Goal: Information Seeking & Learning: Learn about a topic

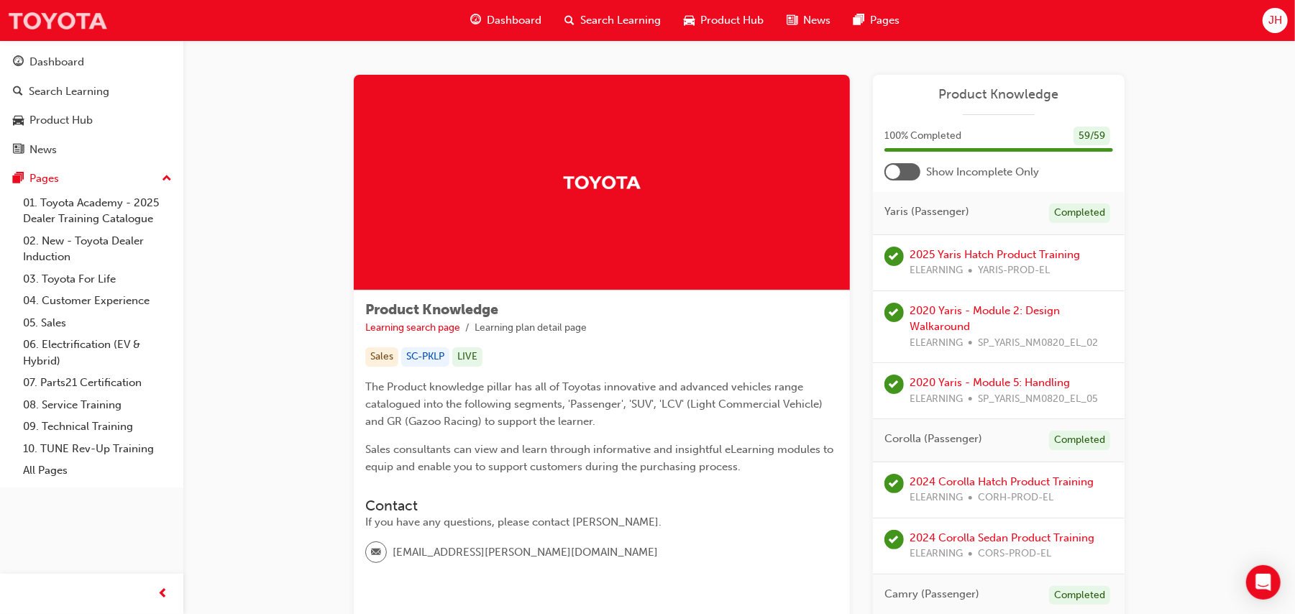
click at [73, 27] on img at bounding box center [57, 20] width 101 height 32
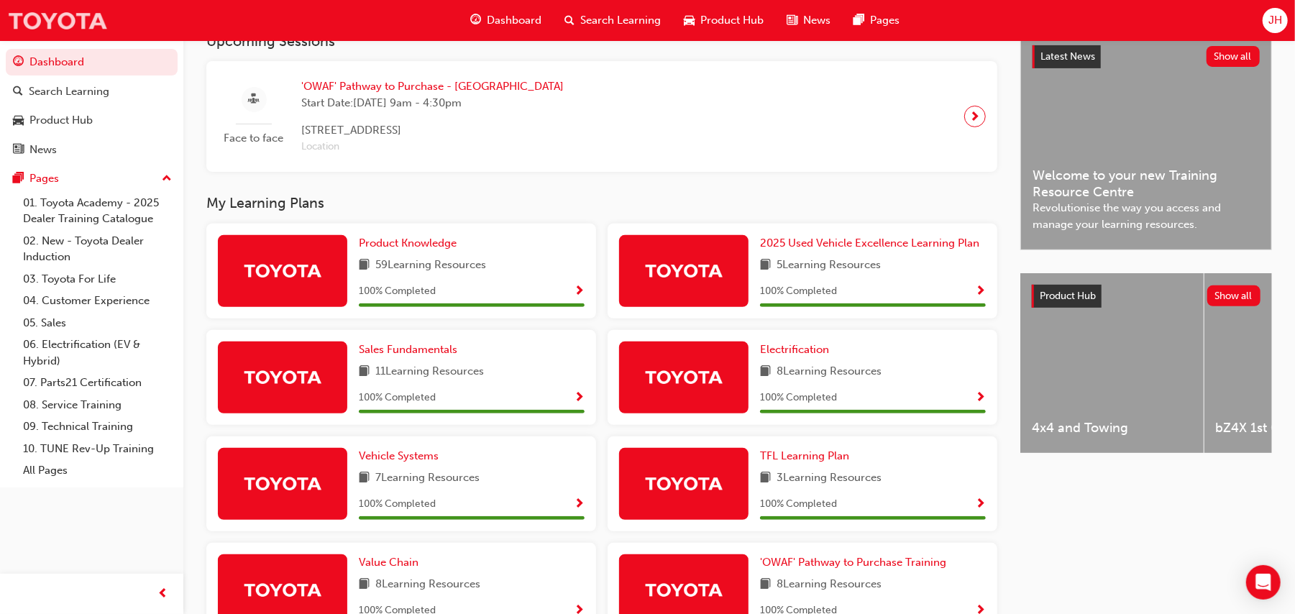
scroll to position [303, 0]
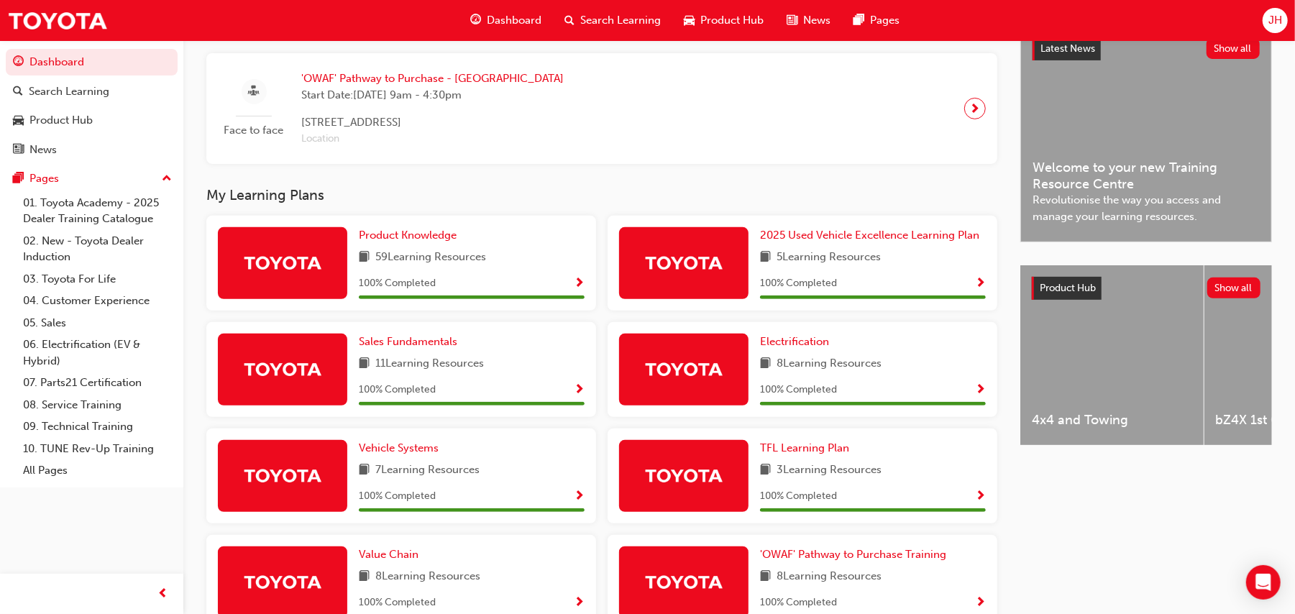
click at [453, 75] on span "'OWAF' Pathway to Purchase - [GEOGRAPHIC_DATA]" at bounding box center [432, 78] width 262 height 17
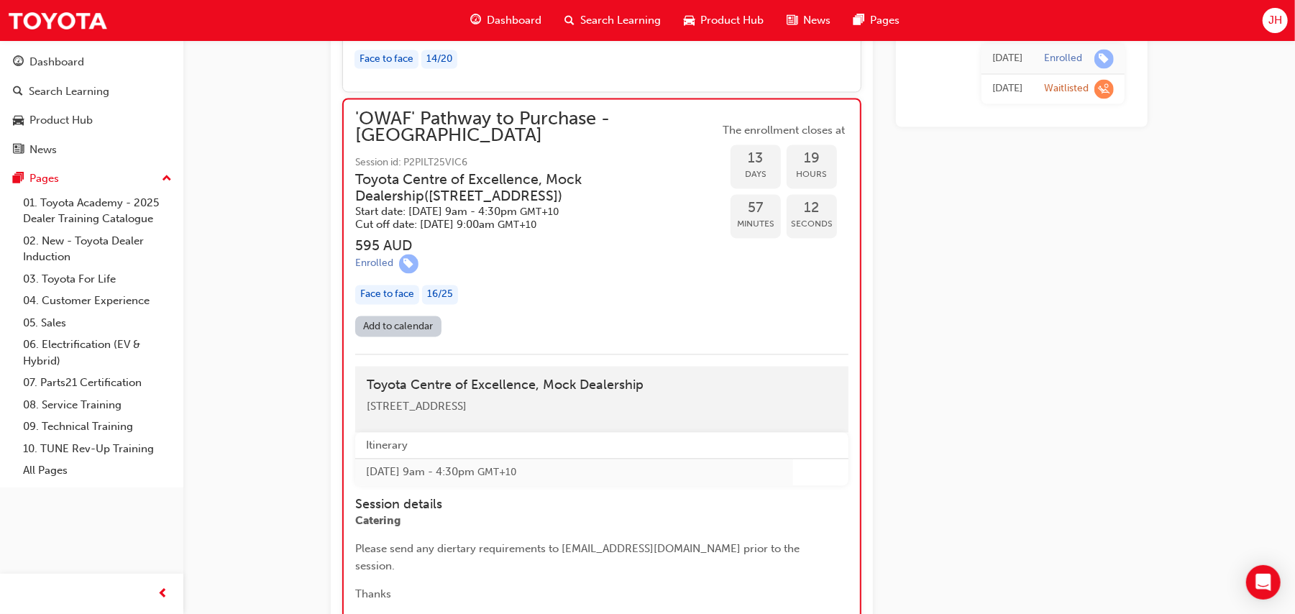
scroll to position [1844, 0]
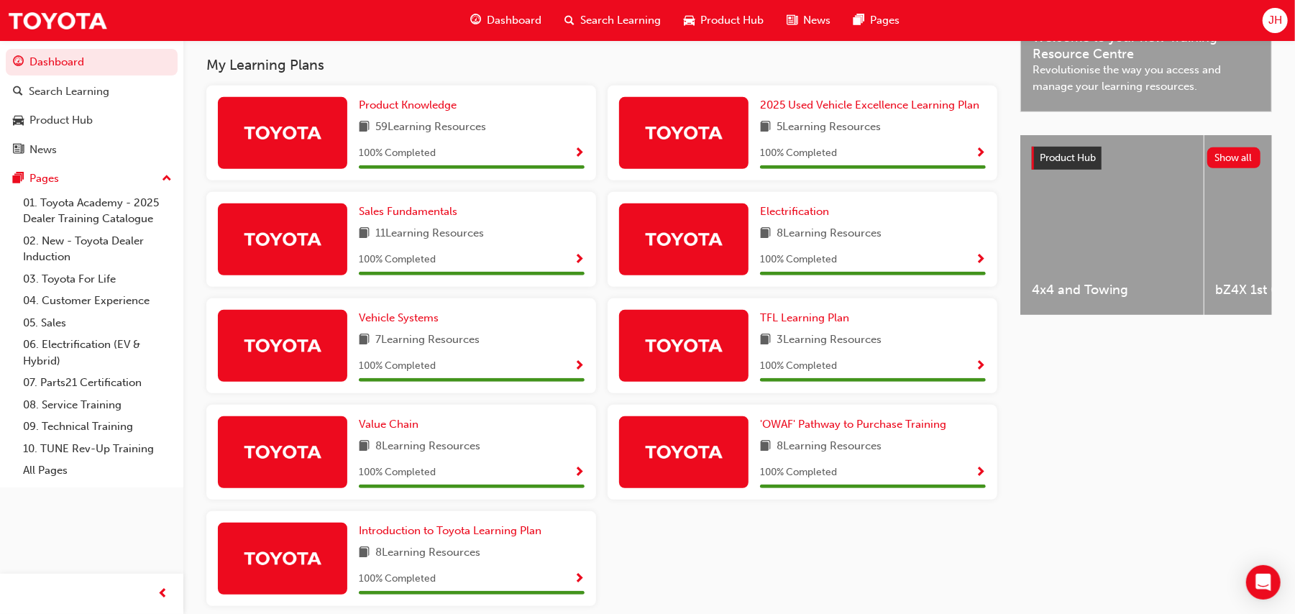
scroll to position [439, 0]
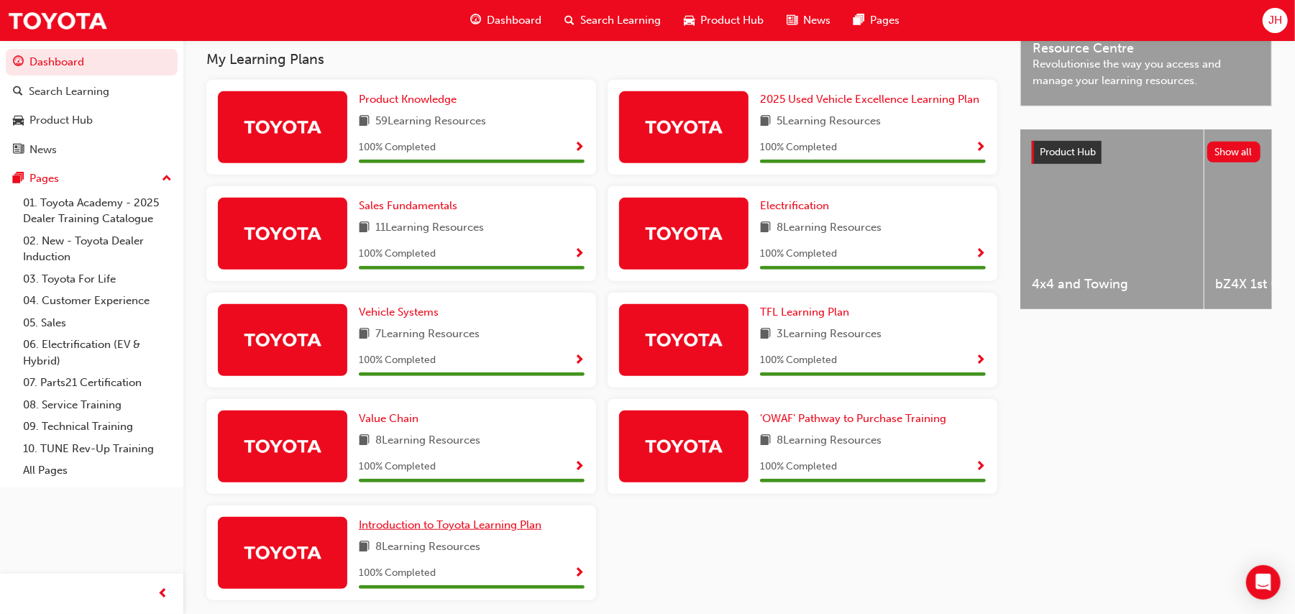
click at [461, 528] on span "Introduction to Toyota Learning Plan" at bounding box center [450, 525] width 183 height 13
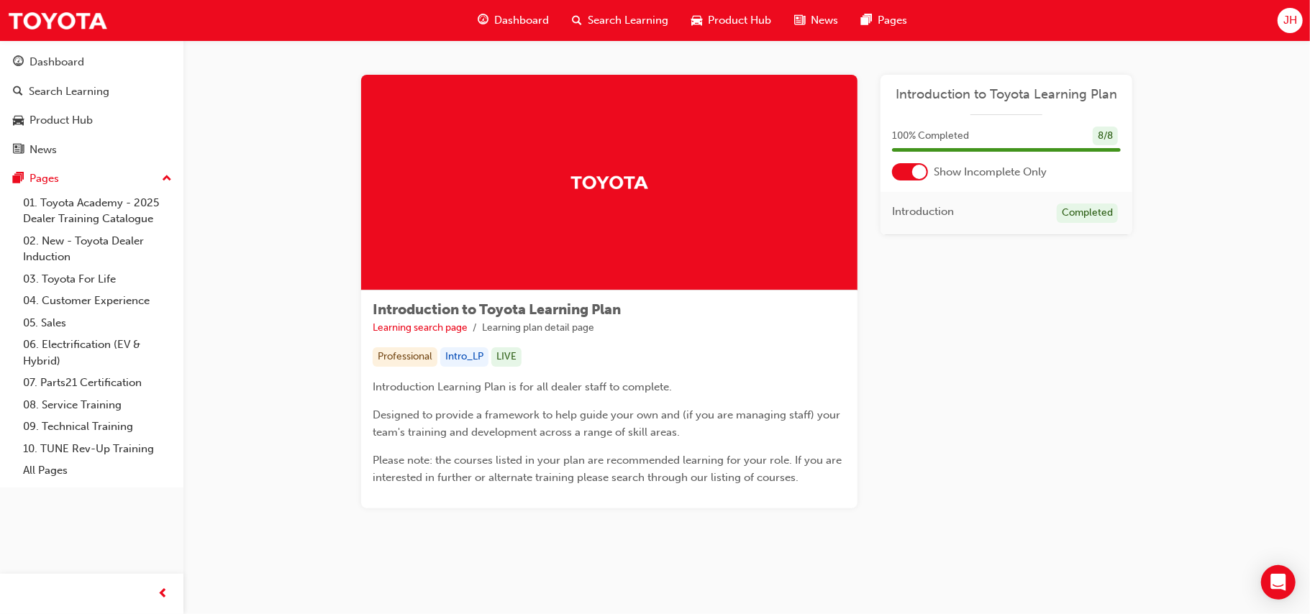
click at [919, 174] on div at bounding box center [919, 172] width 14 height 14
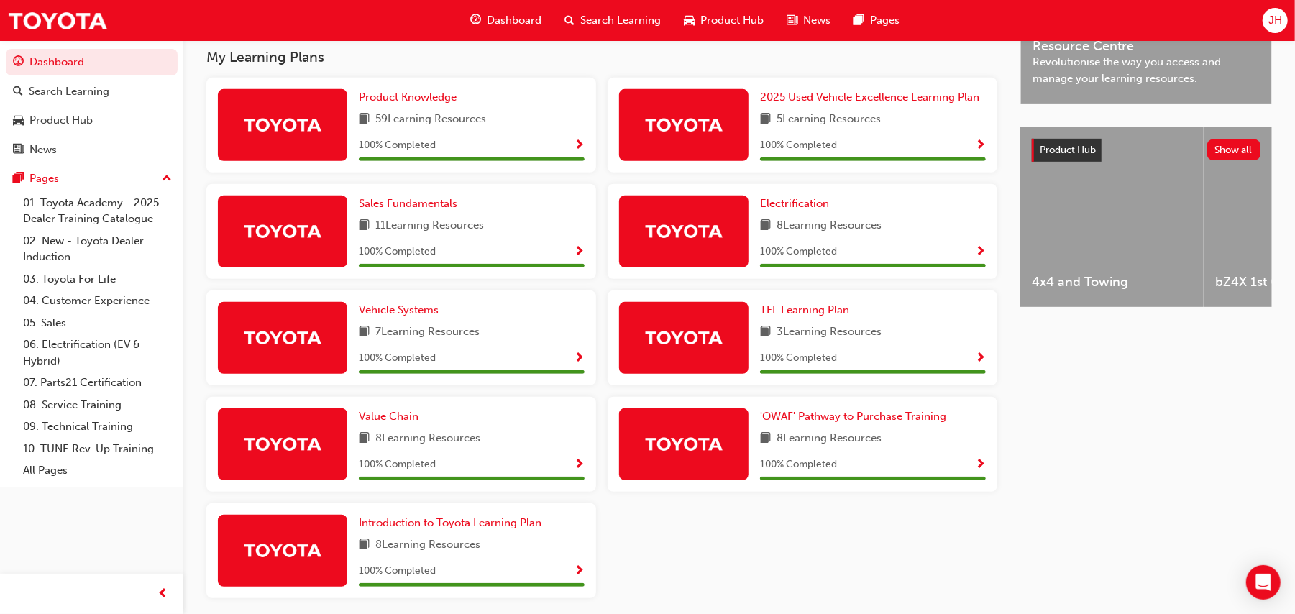
scroll to position [444, 0]
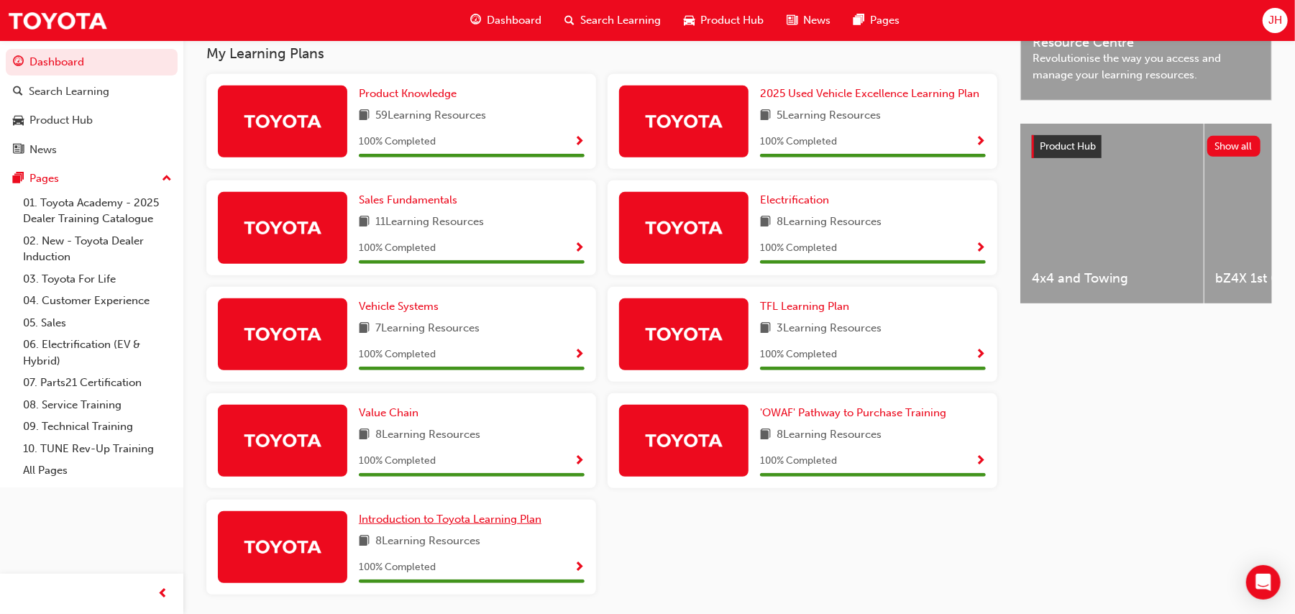
click at [493, 519] on span "Introduction to Toyota Learning Plan" at bounding box center [450, 519] width 183 height 13
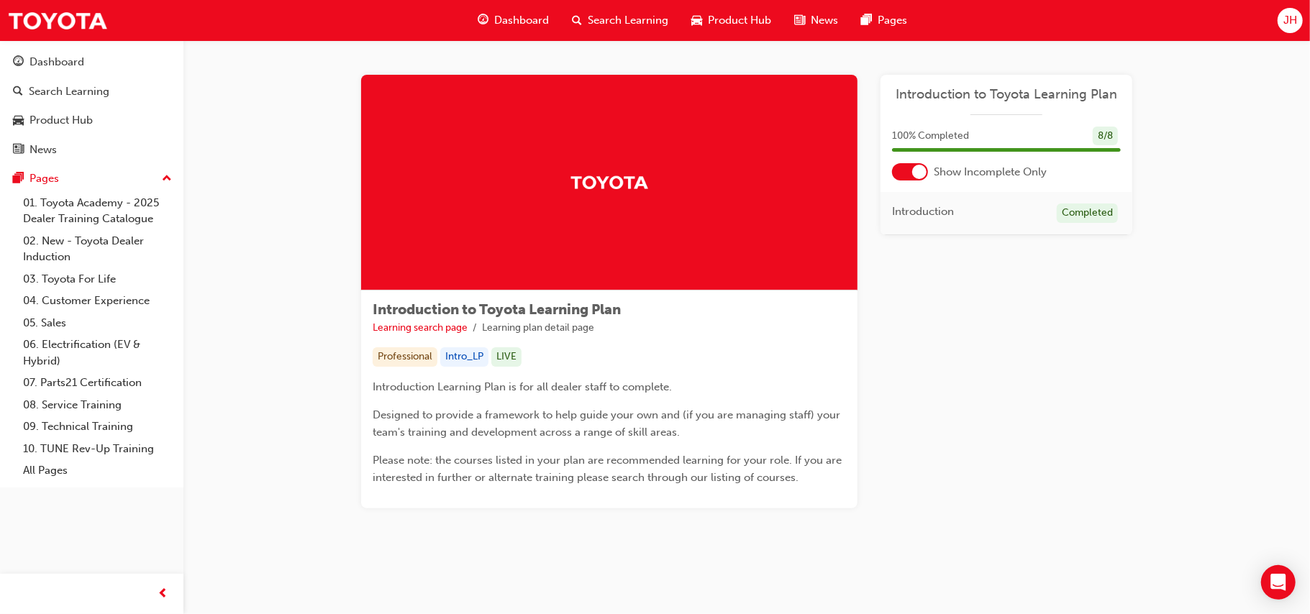
click at [927, 173] on div at bounding box center [910, 171] width 36 height 17
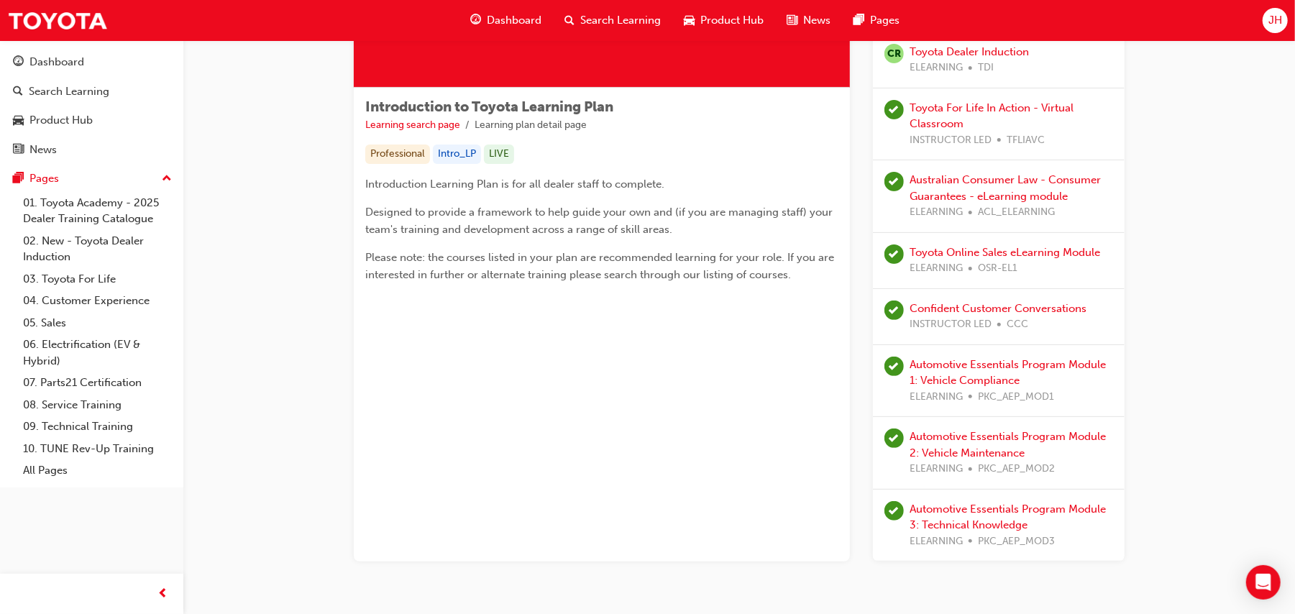
scroll to position [161, 0]
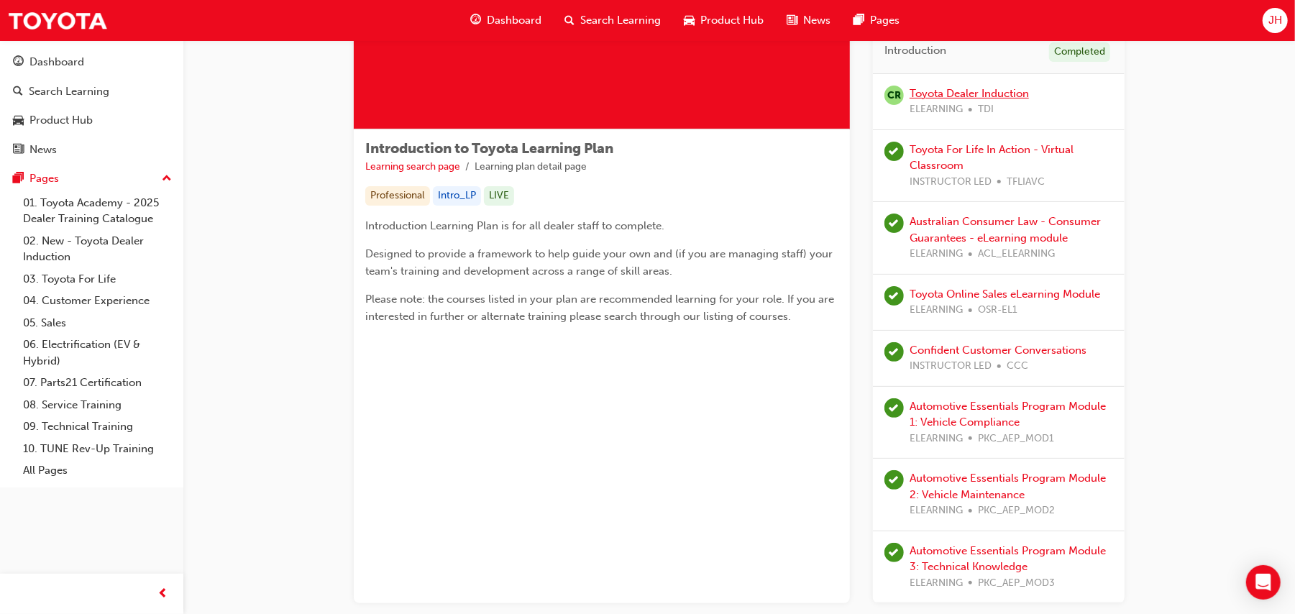
click at [935, 90] on link "Toyota Dealer Induction" at bounding box center [969, 93] width 119 height 13
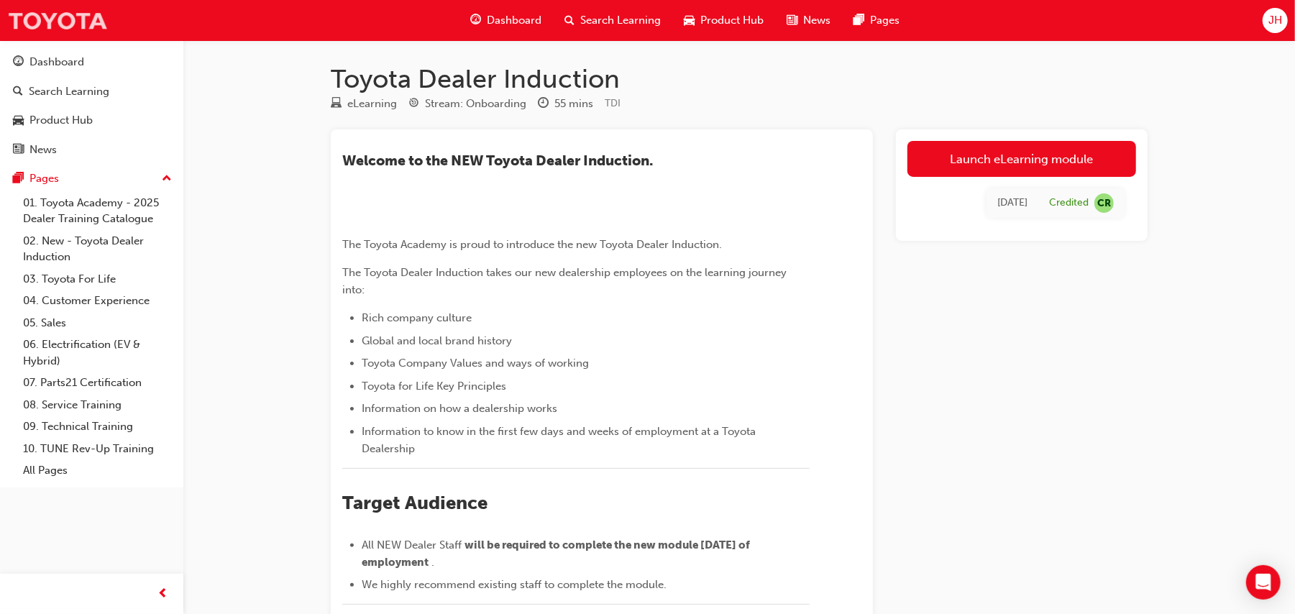
click at [93, 26] on img at bounding box center [57, 20] width 101 height 32
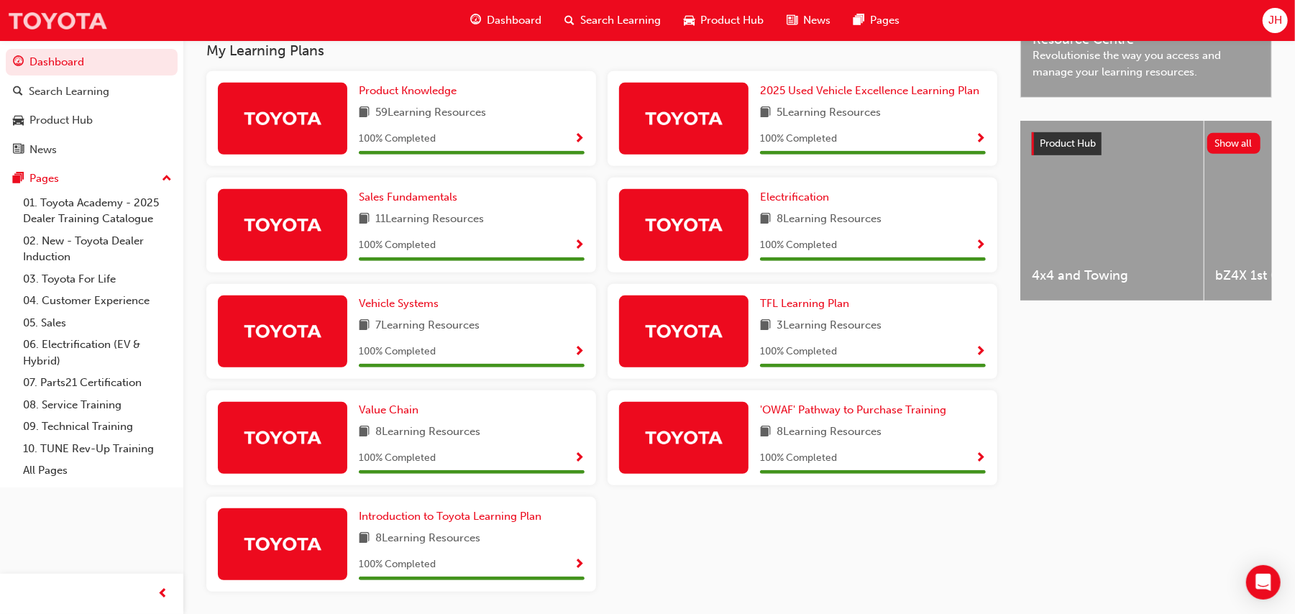
scroll to position [449, 0]
